Goal: Information Seeking & Learning: Learn about a topic

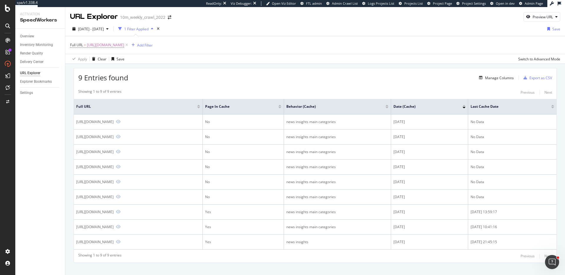
scroll to position [9, 0]
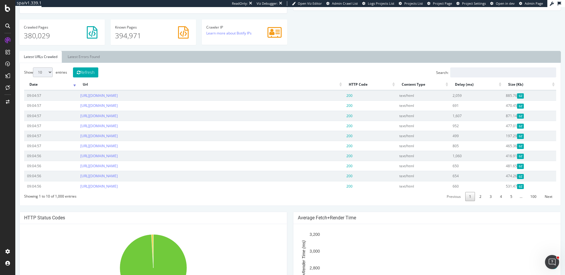
scroll to position [186, 0]
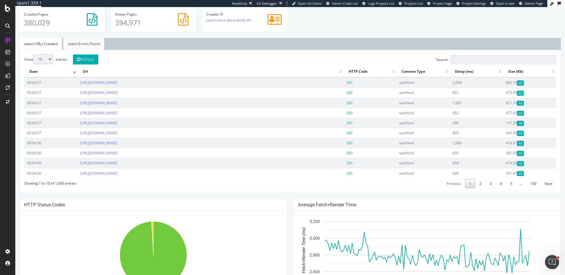
click at [93, 41] on link "Latest Errors Found" at bounding box center [83, 44] width 41 height 12
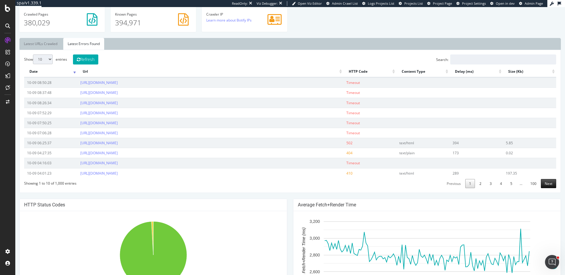
click at [544, 185] on link "Next" at bounding box center [548, 183] width 15 height 9
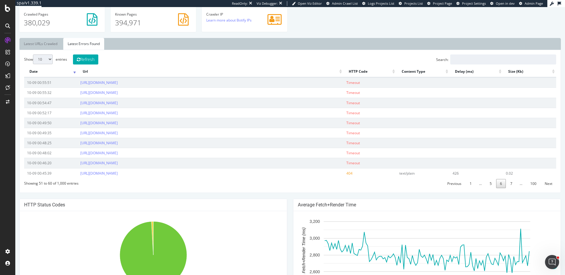
click at [544, 185] on link "Next" at bounding box center [548, 183] width 15 height 9
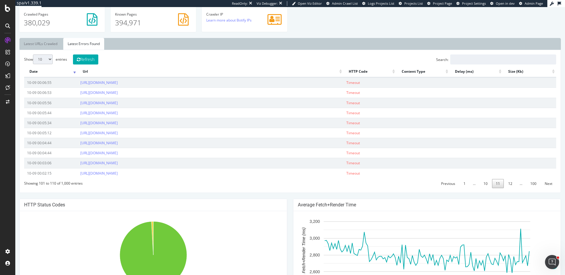
click at [544, 185] on link "Next" at bounding box center [548, 183] width 15 height 9
click at [548, 185] on link "Next" at bounding box center [548, 183] width 15 height 9
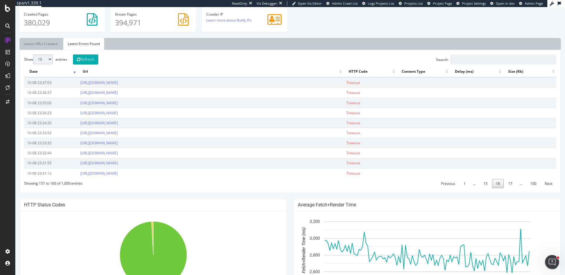
click at [548, 185] on link "Next" at bounding box center [548, 183] width 15 height 9
click at [445, 184] on link "Previous" at bounding box center [448, 183] width 22 height 9
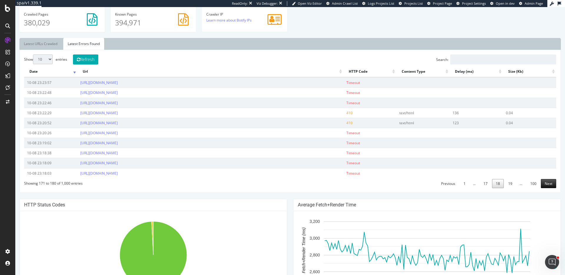
click at [549, 181] on link "Next" at bounding box center [548, 183] width 15 height 9
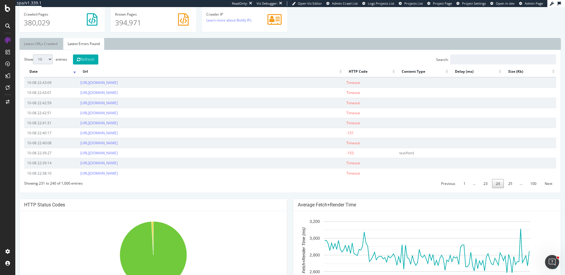
click at [549, 181] on link "Next" at bounding box center [548, 183] width 15 height 9
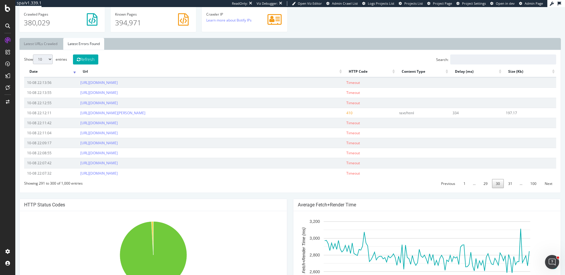
click at [549, 181] on link "Next" at bounding box center [548, 183] width 15 height 9
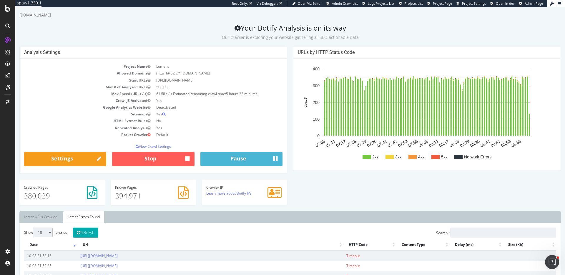
scroll to position [0, 0]
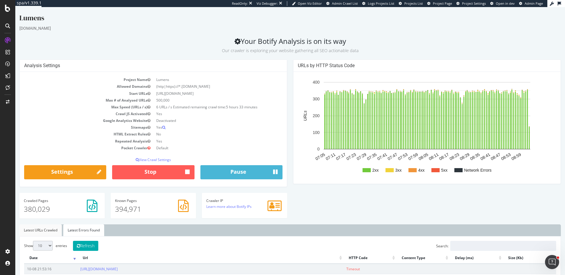
click at [38, 227] on link "Latest URLs Crawled" at bounding box center [40, 230] width 42 height 12
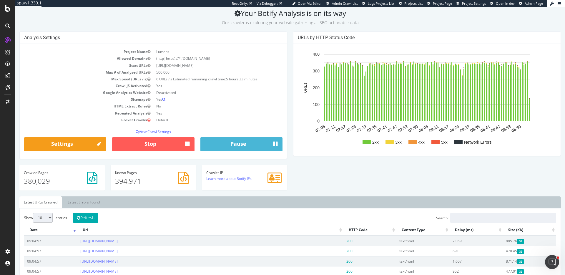
scroll to position [11, 0]
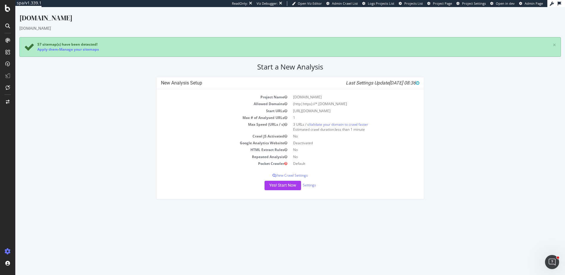
click at [421, 23] on div "[DOMAIN_NAME]" at bounding box center [289, 19] width 541 height 12
click at [444, 4] on span "Project Page" at bounding box center [442, 3] width 19 height 4
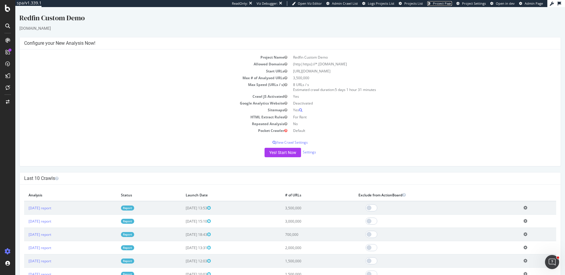
click at [438, 6] on link "Project Page" at bounding box center [439, 3] width 25 height 5
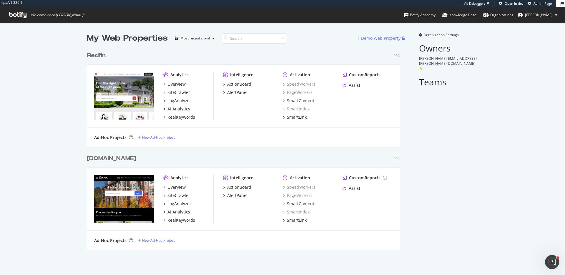
click at [99, 55] on div "Redfin" at bounding box center [96, 55] width 19 height 9
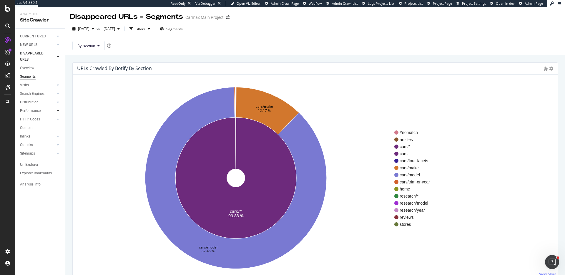
click at [60, 111] on div at bounding box center [58, 111] width 6 height 6
click at [57, 145] on icon at bounding box center [58, 145] width 2 height 4
click at [34, 128] on div "Top Charts" at bounding box center [31, 128] width 17 height 6
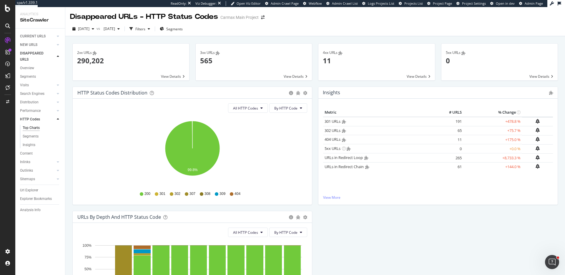
click at [26, 188] on div "Url Explorer" at bounding box center [29, 190] width 18 height 6
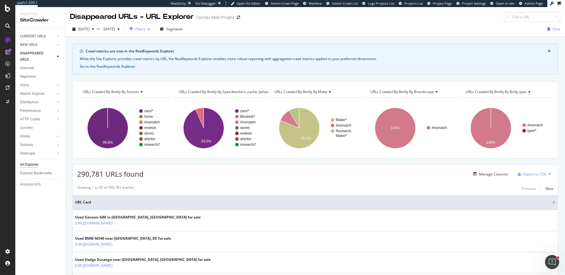
click at [135, 29] on div "button" at bounding box center [131, 29] width 8 height 8
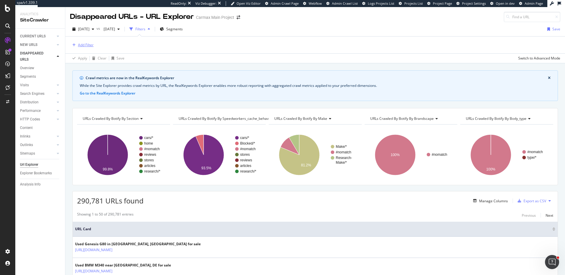
click at [92, 48] on div "Add Filter" at bounding box center [82, 45] width 24 height 6
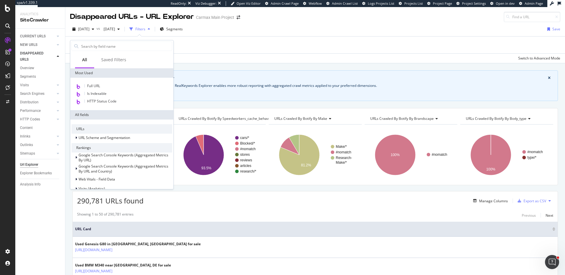
type input "?"
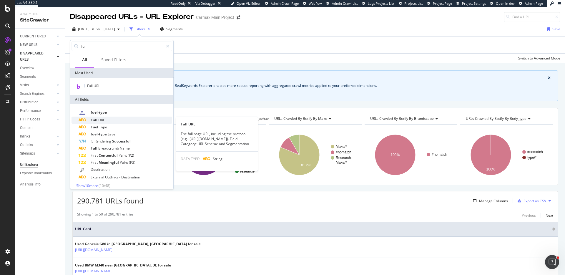
type input "fu"
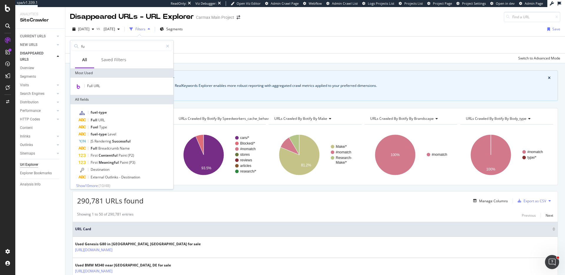
click at [112, 120] on div "Full URL" at bounding box center [126, 119] width 94 height 7
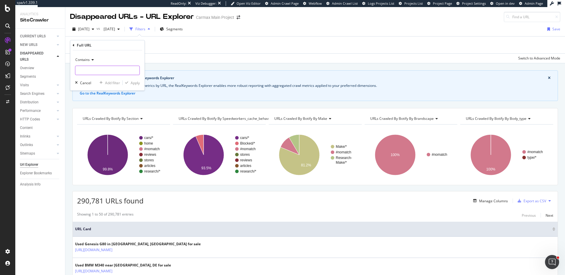
click at [100, 68] on input "text" at bounding box center [107, 70] width 64 height 9
type input "?location"
click at [132, 84] on div "Apply" at bounding box center [135, 82] width 9 height 5
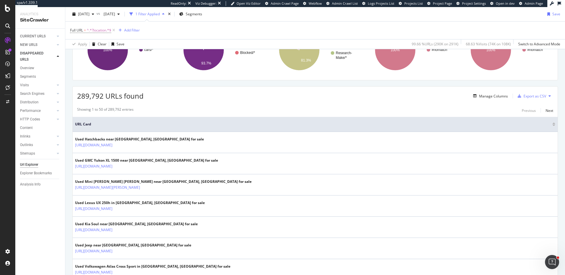
scroll to position [106, 0]
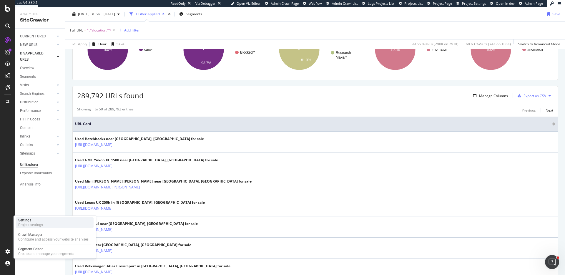
click at [38, 220] on div "Settings" at bounding box center [30, 220] width 25 height 5
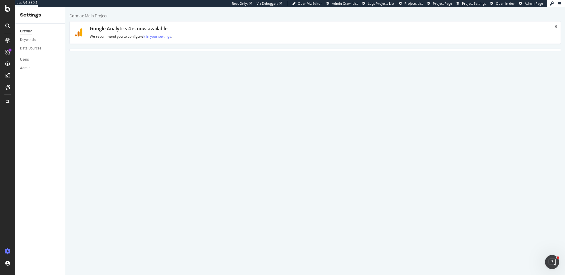
click at [119, 56] on link "Advanced Settings" at bounding box center [115, 57] width 45 height 16
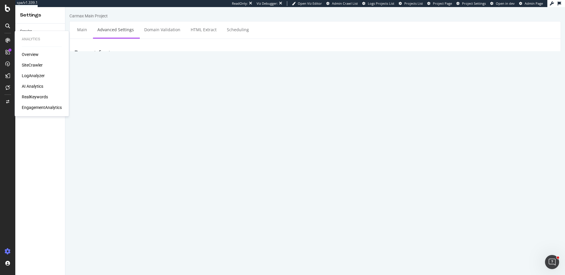
click at [37, 63] on div "SiteCrawler" at bounding box center [32, 65] width 21 height 6
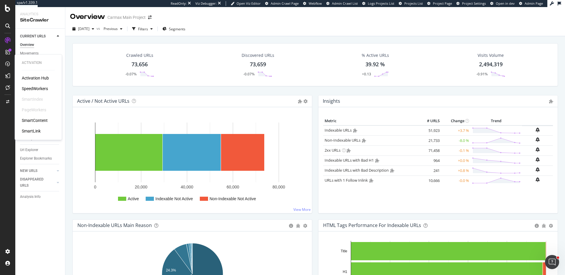
click at [42, 88] on div "SpeedWorkers" at bounding box center [35, 89] width 26 height 6
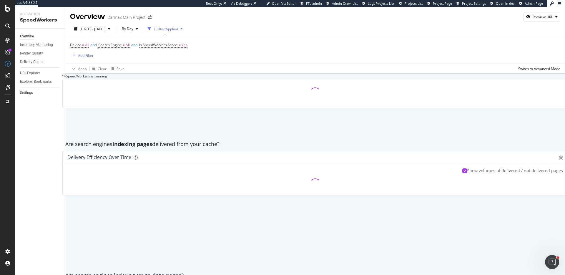
click at [34, 94] on link "Settings" at bounding box center [40, 93] width 41 height 6
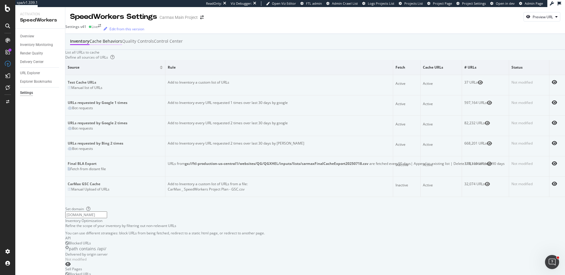
click at [119, 44] on div "Cache behaviors" at bounding box center [105, 41] width 33 height 6
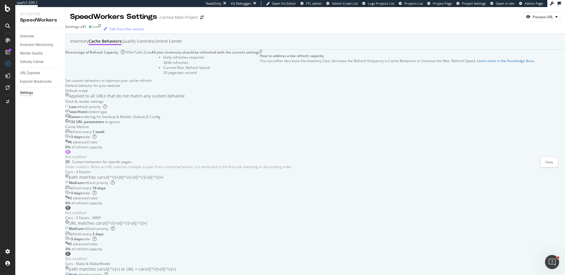
click at [71, 151] on icon "eye" at bounding box center [67, 151] width 5 height 5
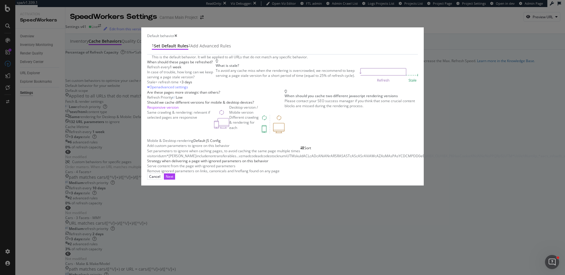
scroll to position [193, 0]
click at [177, 35] on icon "times" at bounding box center [175, 36] width 3 height 4
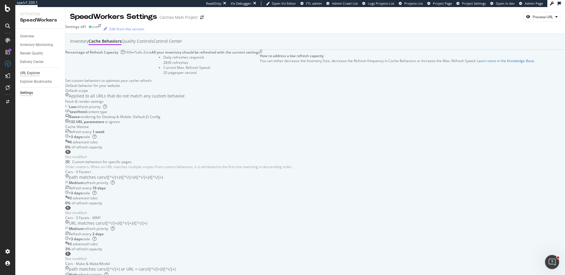
click at [38, 70] on div "URL Explorer" at bounding box center [30, 73] width 20 height 6
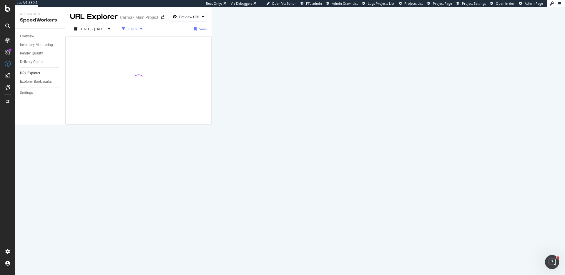
click at [138, 27] on div "Filters" at bounding box center [133, 28] width 10 height 5
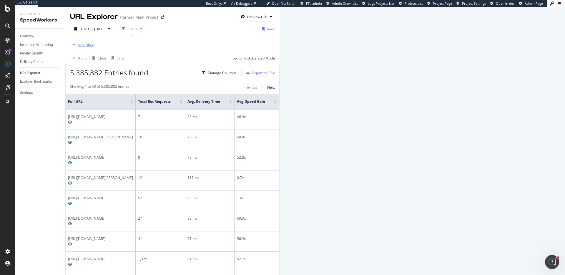
click at [83, 43] on div "Add Filter" at bounding box center [86, 44] width 16 height 5
click at [275, 41] on div "Add Filter" at bounding box center [172, 44] width 205 height 17
drag, startPoint x: 32, startPoint y: 65, endPoint x: 101, endPoint y: 45, distance: 71.8
drag, startPoint x: 45, startPoint y: 44, endPoint x: 55, endPoint y: 43, distance: 10.4
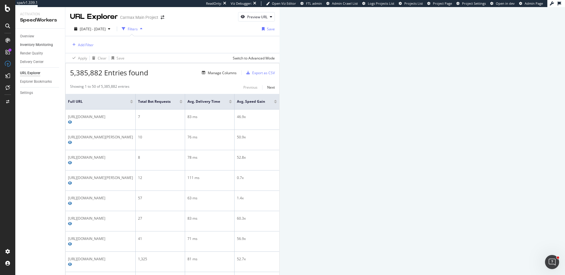
click at [45, 44] on div "Inventory Monitoring" at bounding box center [36, 45] width 33 height 6
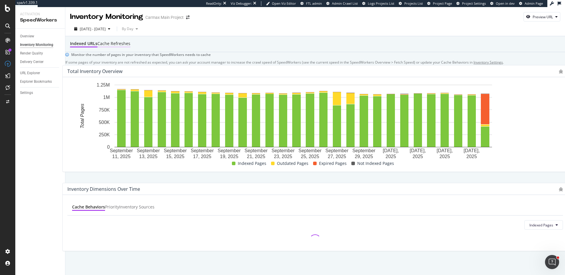
click at [130, 45] on div "Cache refreshes" at bounding box center [113, 44] width 33 height 6
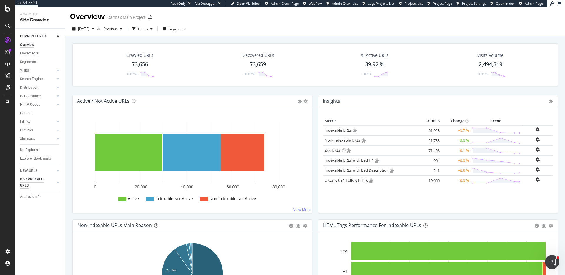
click at [39, 180] on div "DISAPPEARED URLS" at bounding box center [35, 182] width 30 height 12
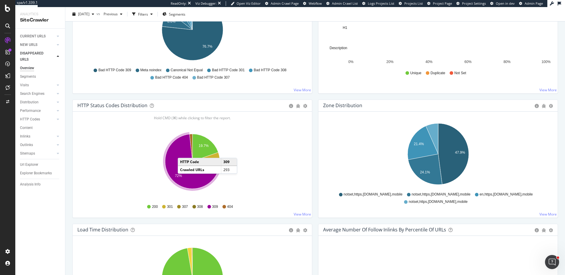
scroll to position [249, 0]
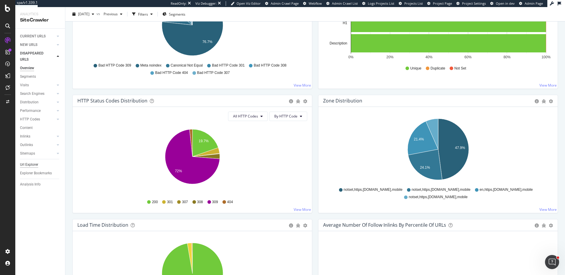
click at [29, 165] on div "Url Explorer" at bounding box center [29, 164] width 18 height 6
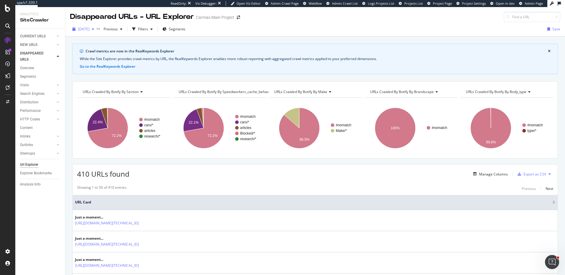
click at [89, 29] on span "[DATE]" at bounding box center [83, 28] width 11 height 5
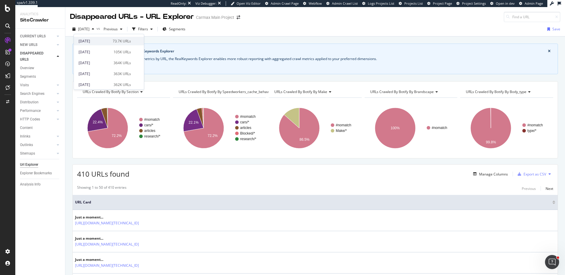
scroll to position [20, 0]
click at [97, 54] on div "2025 Sep. 28th 105K URLs" at bounding box center [109, 51] width 70 height 9
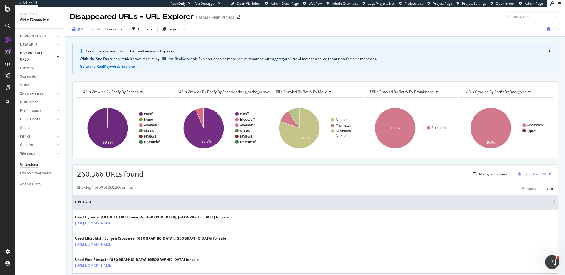
click at [72, 25] on div "2025 Sep. 28th" at bounding box center [83, 29] width 26 height 9
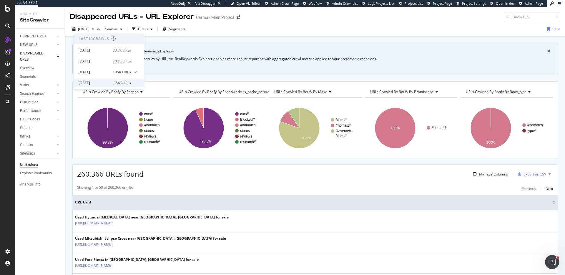
click at [102, 85] on div "2025 Sep. 21st" at bounding box center [94, 82] width 31 height 5
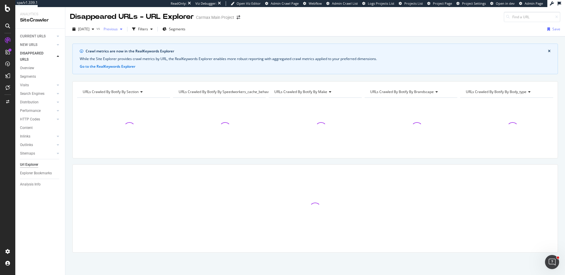
click at [118, 30] on span "Previous" at bounding box center [109, 28] width 16 height 5
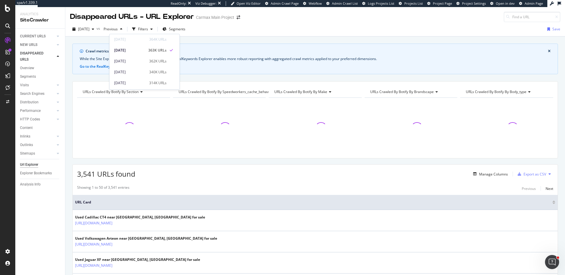
scroll to position [49, 0]
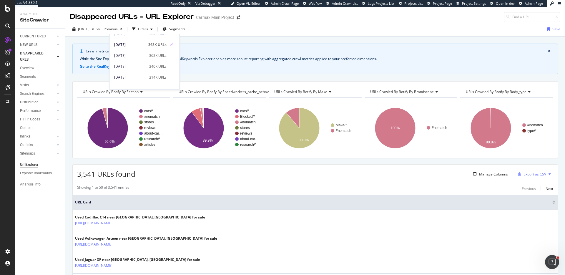
click at [241, 37] on div "Crawl metrics are now in the RealKeywords Explorer While the Site Explorer prov…" at bounding box center [314, 43] width 499 height 14
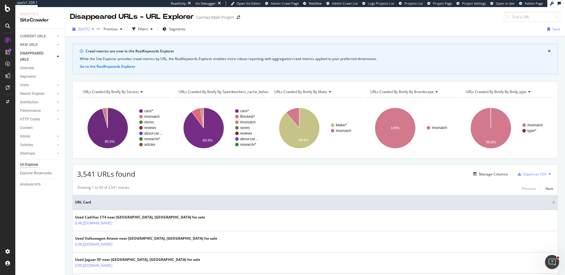
click at [81, 30] on span "2025 Sep. 21st" at bounding box center [83, 28] width 11 height 5
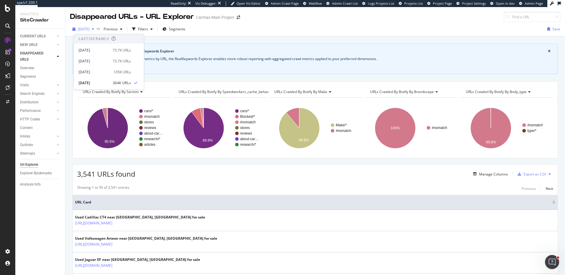
click at [89, 29] on span "2025 Sep. 21st" at bounding box center [83, 28] width 11 height 5
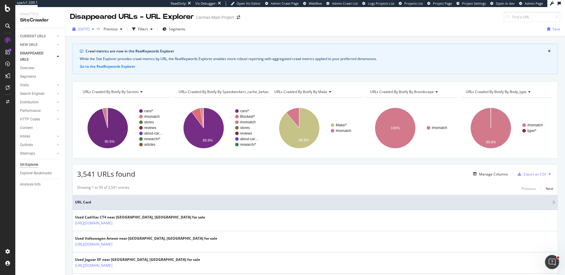
click at [89, 29] on span "2025 Sep. 21st" at bounding box center [83, 28] width 11 height 5
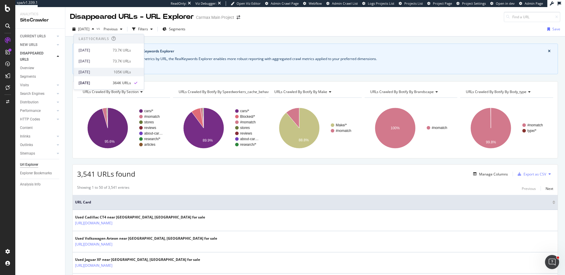
click at [107, 71] on div "2025 Sep. 28th" at bounding box center [94, 71] width 31 height 5
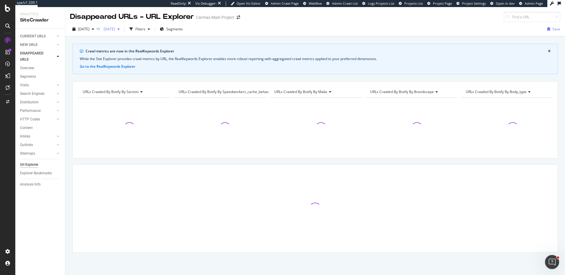
click at [115, 31] on span "2025 Sep. 14th" at bounding box center [108, 28] width 14 height 5
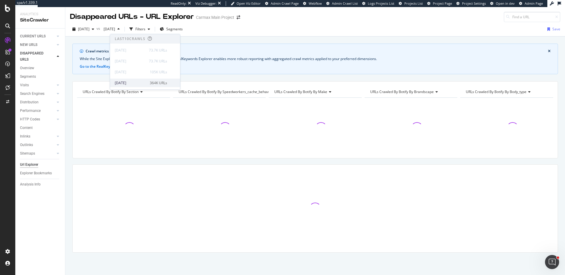
click at [156, 81] on div "364K URLs" at bounding box center [158, 82] width 17 height 5
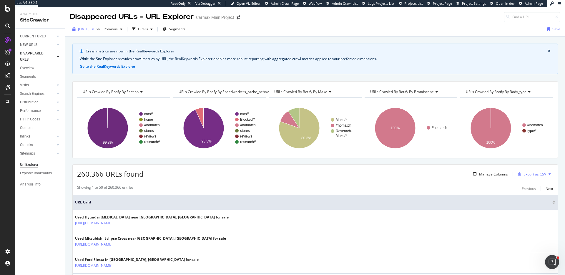
click at [89, 30] on span "2025 Sep. 28th" at bounding box center [83, 28] width 11 height 5
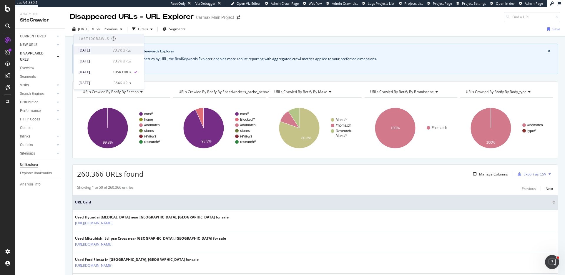
click at [102, 48] on div "[DATE]" at bounding box center [94, 50] width 31 height 5
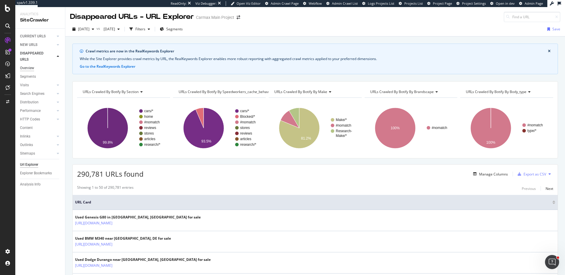
click at [30, 65] on div "Overview" at bounding box center [27, 68] width 14 height 6
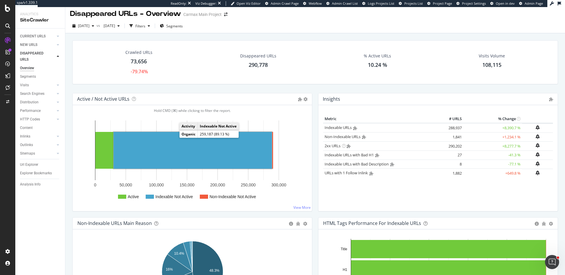
scroll to position [4, 0]
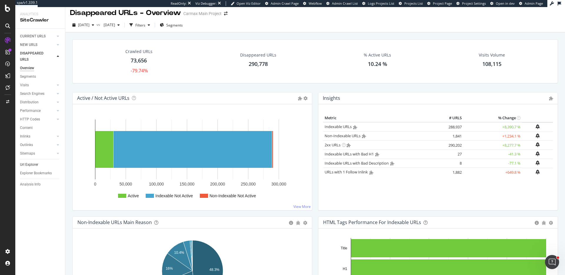
click at [39, 164] on link "Url Explorer" at bounding box center [40, 164] width 41 height 6
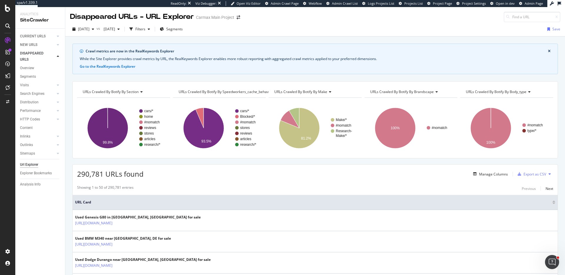
click at [481, 170] on div "Manage Columns Export as CSV" at bounding box center [512, 174] width 82 height 10
click at [487, 172] on div "Manage Columns" at bounding box center [493, 173] width 29 height 5
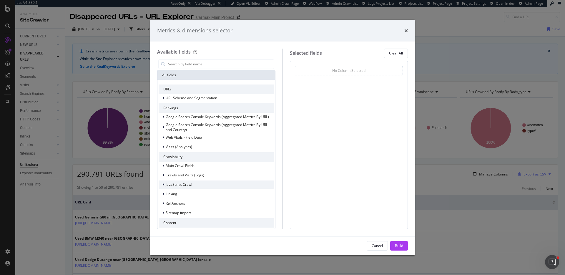
click at [168, 188] on div "JavaScript Crawl" at bounding box center [216, 184] width 115 height 8
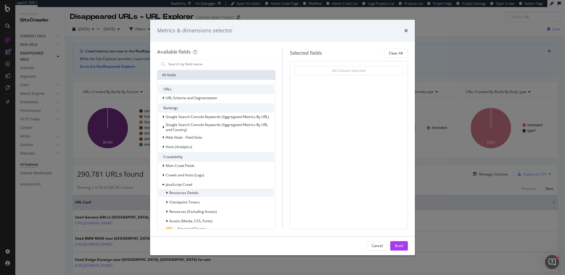
click at [168, 189] on div "Resources Details" at bounding box center [216, 193] width 115 height 8
click at [164, 185] on icon "modal" at bounding box center [163, 185] width 2 height 4
drag, startPoint x: 162, startPoint y: 192, endPoint x: 165, endPoint y: 191, distance: 3.8
click at [161, 192] on div "Linking" at bounding box center [168, 194] width 19 height 6
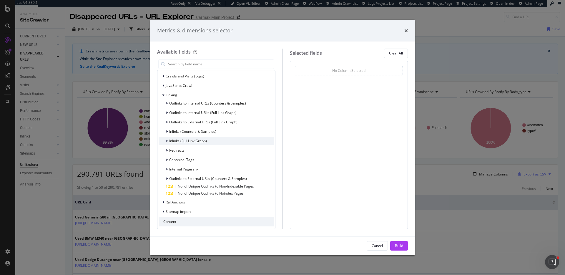
scroll to position [102, 0]
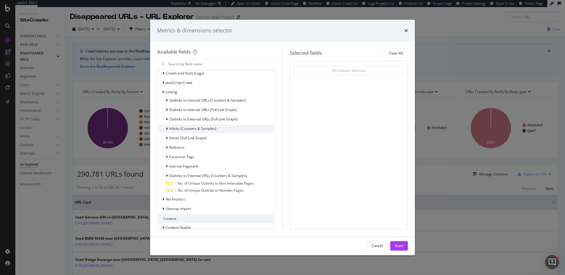
click at [167, 128] on icon "modal" at bounding box center [167, 129] width 2 height 4
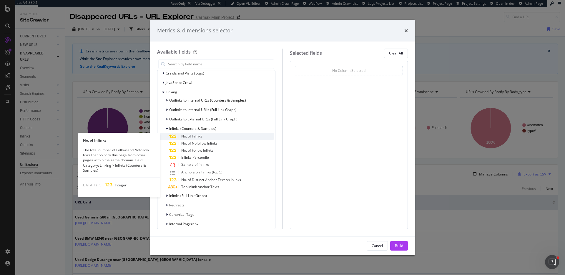
click at [196, 136] on span "No. of Inlinks" at bounding box center [191, 136] width 21 height 5
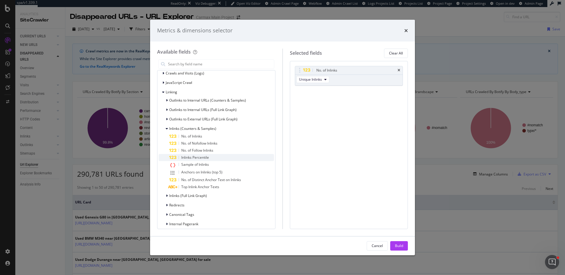
click at [203, 157] on span "Inlinks Percentile" at bounding box center [195, 157] width 28 height 5
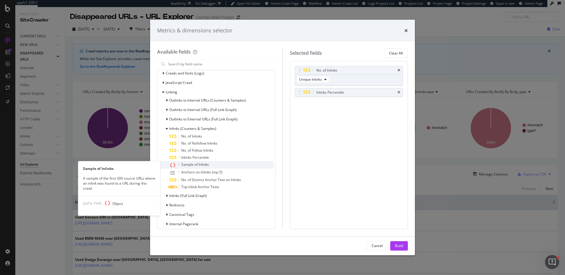
click at [204, 163] on span "Sample of Inlinks" at bounding box center [195, 164] width 28 height 5
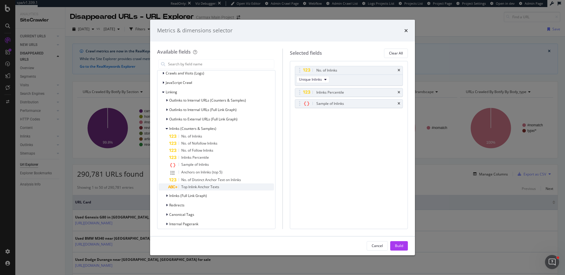
click at [236, 186] on div "Top Inlink Anchor Texts" at bounding box center [221, 186] width 105 height 7
click at [167, 196] on div "modal" at bounding box center [168, 196] width 4 height 6
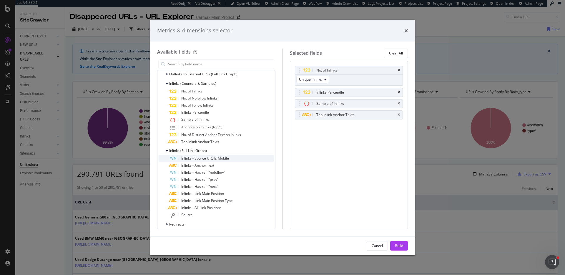
scroll to position [153, 0]
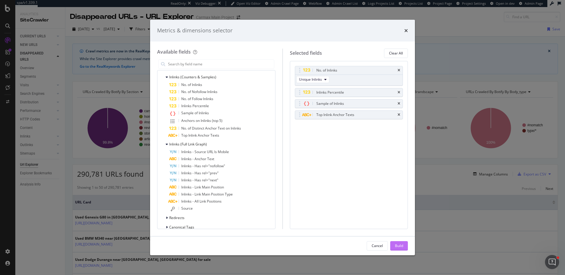
click at [398, 244] on div "Build" at bounding box center [399, 245] width 8 height 5
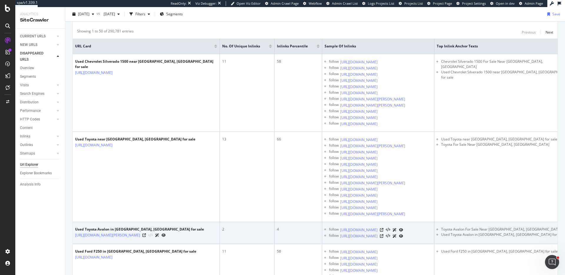
scroll to position [161, 0]
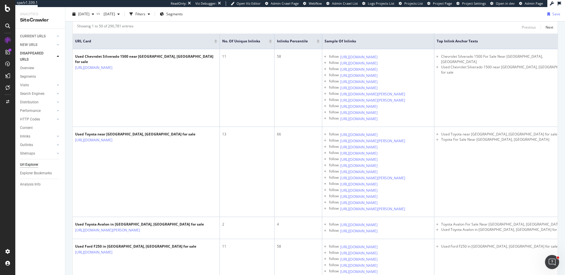
drag, startPoint x: 34, startPoint y: 65, endPoint x: 190, endPoint y: 1, distance: 168.4
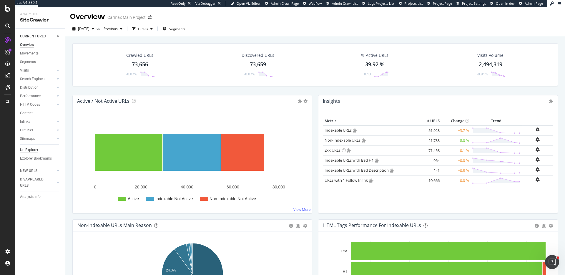
click at [35, 149] on div "Url Explorer" at bounding box center [29, 150] width 18 height 6
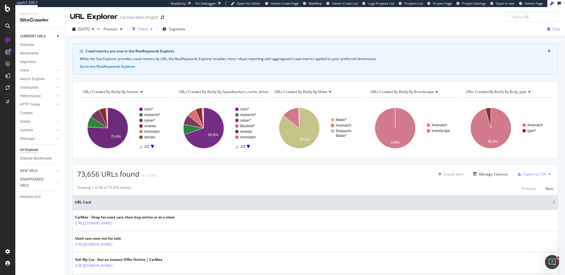
click at [148, 29] on div "Filters" at bounding box center [143, 28] width 10 height 5
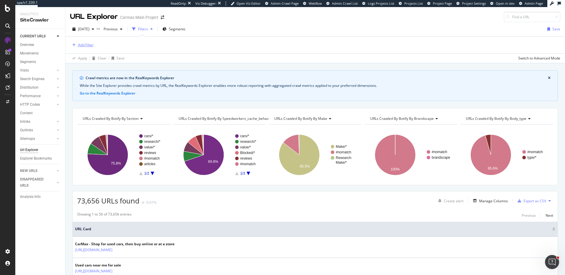
click at [89, 46] on div "Add Filter" at bounding box center [86, 44] width 16 height 5
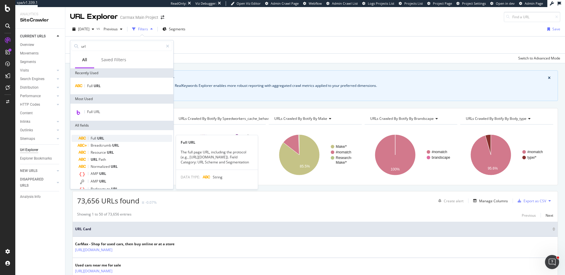
type input "url"
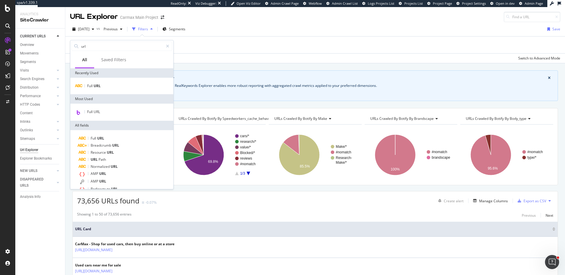
click at [108, 135] on div "Full URL" at bounding box center [126, 138] width 94 height 7
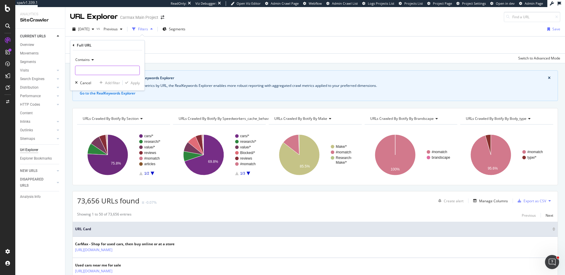
click at [104, 70] on input "text" at bounding box center [107, 70] width 64 height 9
type input "?location"
click at [136, 83] on div "Apply" at bounding box center [135, 82] width 9 height 5
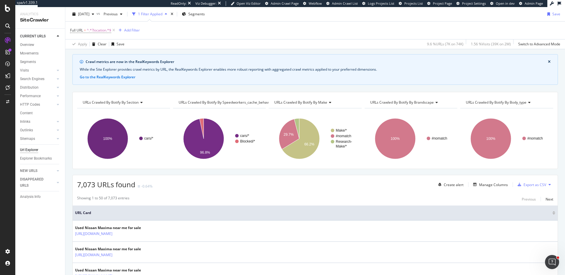
scroll to position [16, 0]
click at [134, 31] on div "Add Filter" at bounding box center [132, 30] width 16 height 5
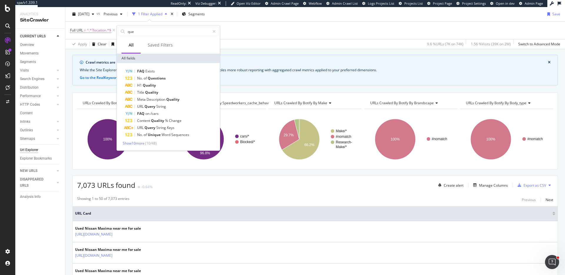
type input "quer"
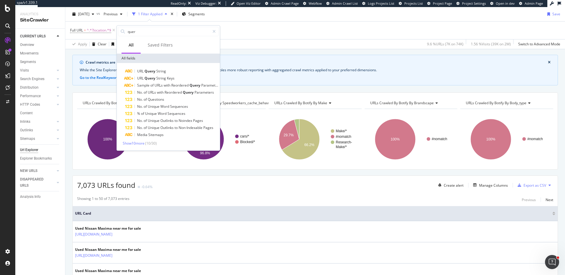
click at [268, 187] on div "7,073 URLs found -0.64% Create alert Manage Columns Export as CSV" at bounding box center [315, 183] width 485 height 14
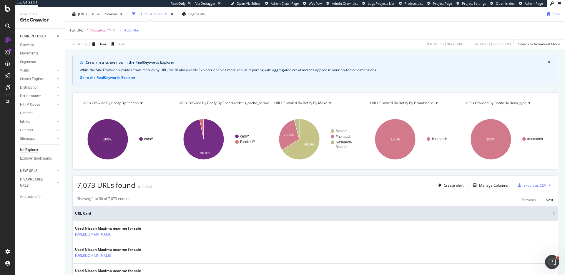
click at [99, 27] on span "^.*?location.*$" at bounding box center [99, 30] width 24 height 8
click at [106, 52] on input "?location" at bounding box center [103, 54] width 56 height 9
paste input "[URL][DOMAIN_NAME]"
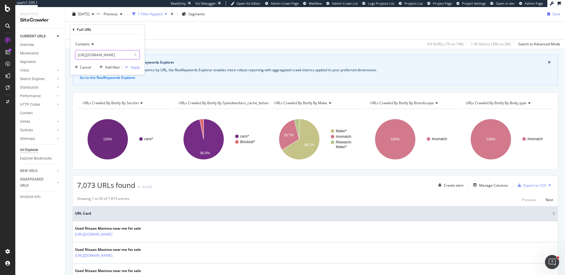
scroll to position [0, 26]
type input "?location=pleasant+hill+ca"
click at [131, 67] on div "Apply" at bounding box center [135, 67] width 9 height 5
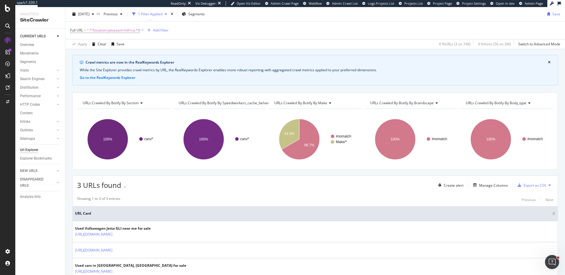
scroll to position [55, 0]
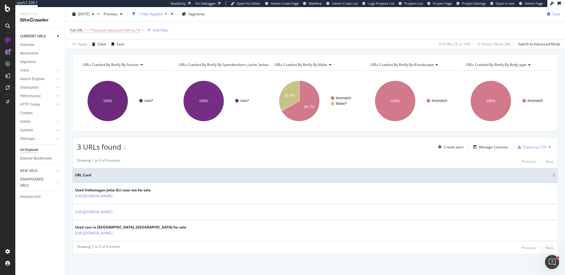
click at [95, 31] on span "^.*?location=pleasant+hill+ca.*$" at bounding box center [113, 30] width 53 height 8
click at [86, 55] on input "?location=pleasant+hill+ca" at bounding box center [103, 54] width 56 height 9
paste input "[URL][DOMAIN_NAME]"
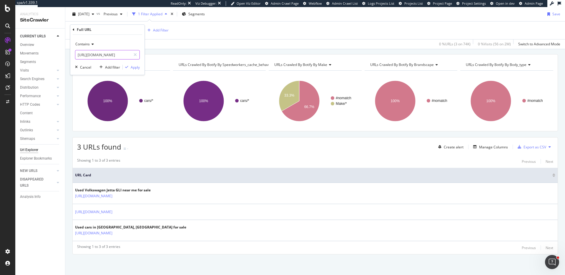
scroll to position [0, 53]
type input "[URL][DOMAIN_NAME]"
click at [138, 66] on div "Apply" at bounding box center [135, 67] width 9 height 5
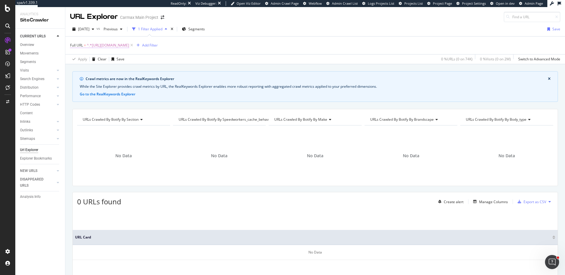
click at [129, 45] on span "^.*[URL][DOMAIN_NAME]" at bounding box center [108, 45] width 42 height 8
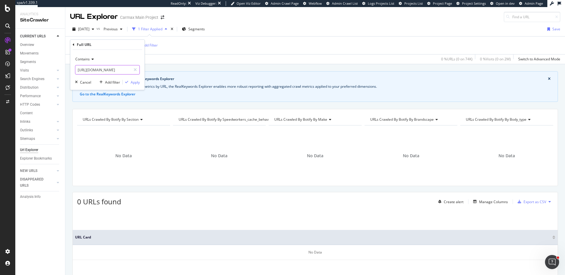
click at [115, 69] on input "[URL][DOMAIN_NAME]" at bounding box center [103, 69] width 56 height 9
type input "?location=pleasant+hill+ca"
click at [135, 85] on button "Apply" at bounding box center [131, 82] width 17 height 6
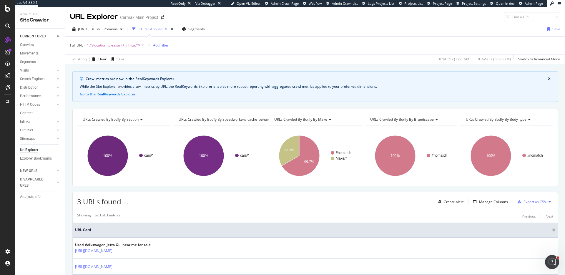
scroll to position [55, 0]
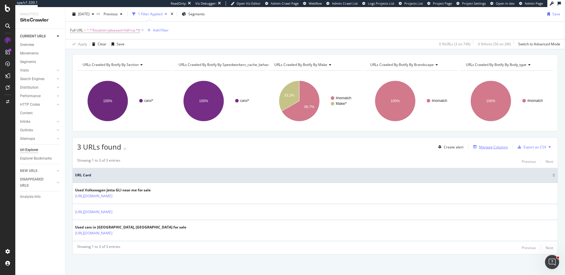
click at [493, 149] on div "Manage Columns" at bounding box center [489, 147] width 37 height 6
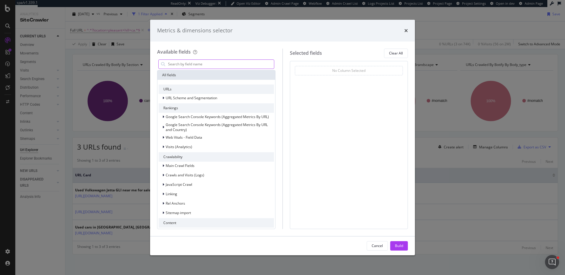
click at [225, 61] on input "modal" at bounding box center [220, 64] width 106 height 9
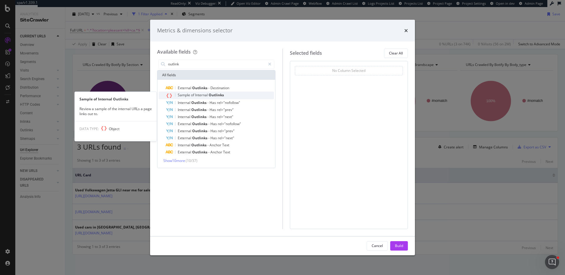
type input "outlink"
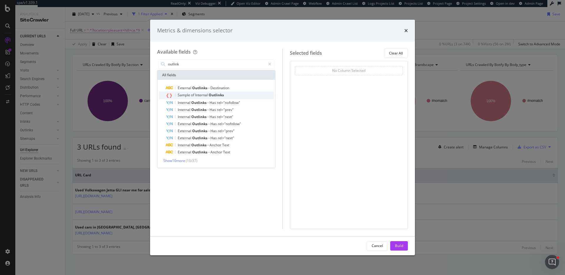
click at [213, 94] on span "Outlinks" at bounding box center [216, 94] width 15 height 5
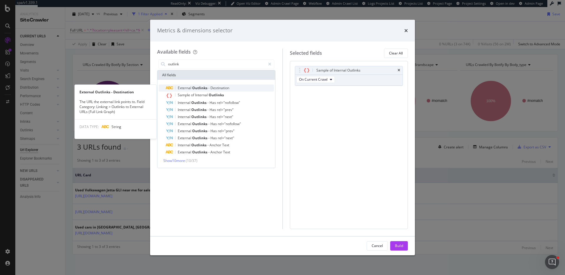
click at [214, 87] on span "Destination" at bounding box center [219, 87] width 19 height 5
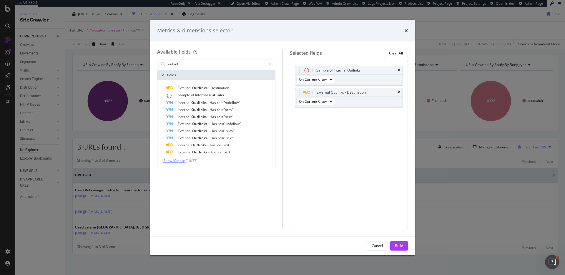
click at [183, 159] on span "Show 10 more" at bounding box center [174, 160] width 22 height 5
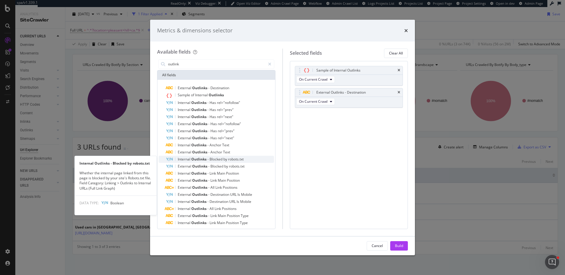
scroll to position [10, 0]
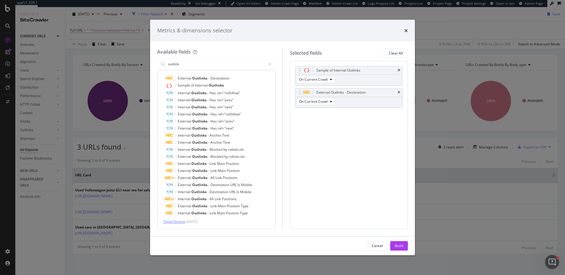
click at [177, 223] on span "Show 10 more" at bounding box center [174, 221] width 22 height 5
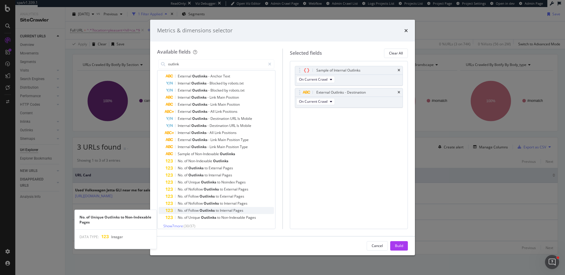
scroll to position [80, 0]
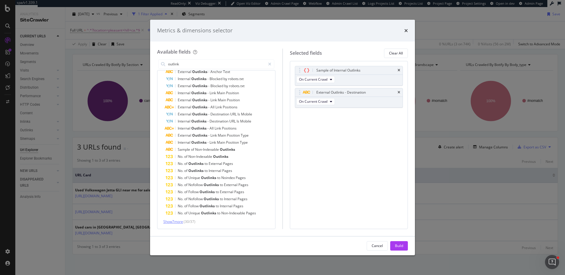
click at [180, 223] on span "Show 7 more" at bounding box center [173, 221] width 20 height 5
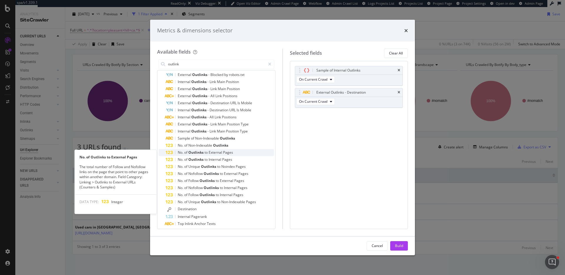
scroll to position [92, 0]
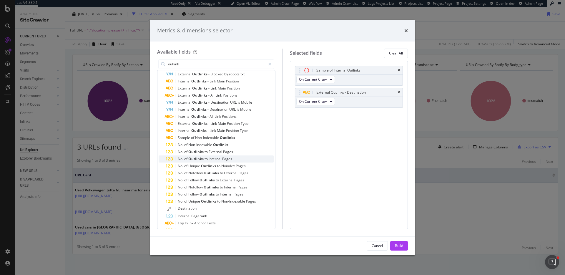
click at [187, 156] on span "of" at bounding box center [186, 158] width 4 height 5
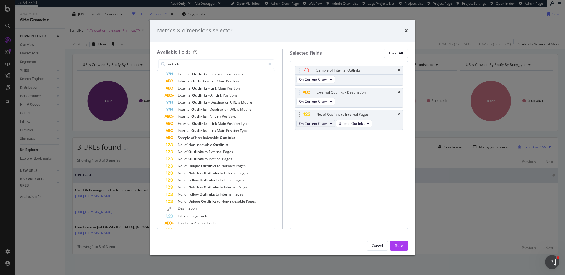
click at [322, 122] on span "On Current Crawl" at bounding box center [313, 123] width 29 height 5
click at [327, 144] on span "On Compared Crawl" at bounding box center [317, 144] width 33 height 5
click at [360, 124] on span "Unique Outlinks" at bounding box center [356, 123] width 26 height 5
click at [367, 142] on span "Total Outlinks" at bounding box center [359, 144] width 28 height 5
click at [360, 114] on div "No. of Outlinks to Internal Pages" at bounding box center [342, 114] width 52 height 6
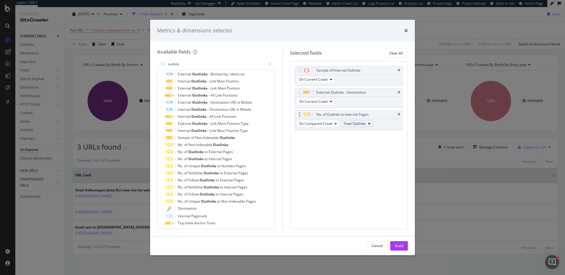
click at [365, 120] on button "Total Outlinks" at bounding box center [357, 123] width 32 height 7
click at [361, 132] on span "Unique Outlinks" at bounding box center [358, 133] width 26 height 5
drag, startPoint x: 398, startPoint y: 244, endPoint x: 368, endPoint y: 197, distance: 55.3
click at [398, 244] on div "Build" at bounding box center [399, 245] width 8 height 5
